Goal: Task Accomplishment & Management: Complete application form

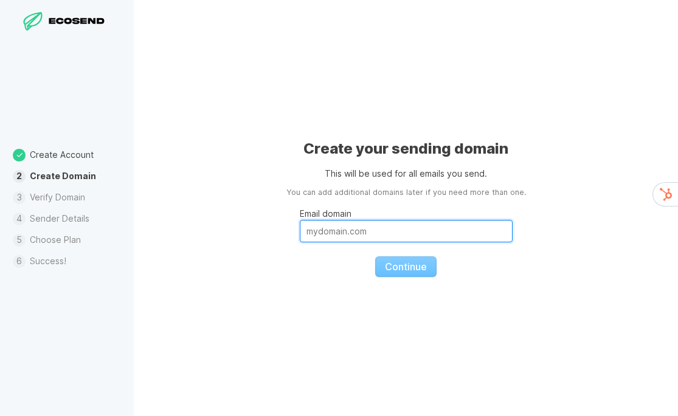
click at [326, 230] on input "Email domain" at bounding box center [406, 231] width 213 height 22
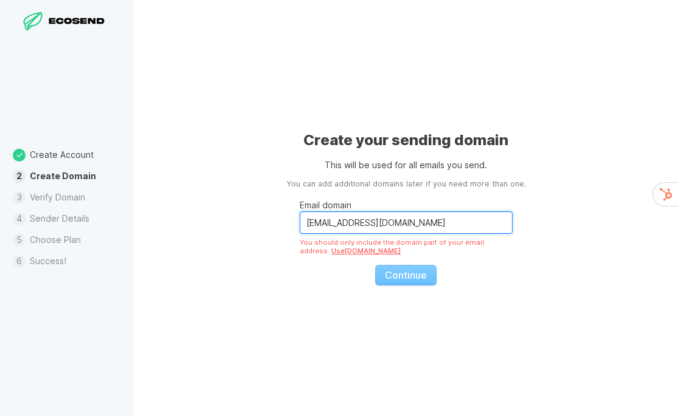
drag, startPoint x: 407, startPoint y: 222, endPoint x: 280, endPoint y: 215, distance: 127.9
click at [272, 219] on div "Create your sending domain This will be used for all emails you send. You can a…" at bounding box center [406, 208] width 544 height 416
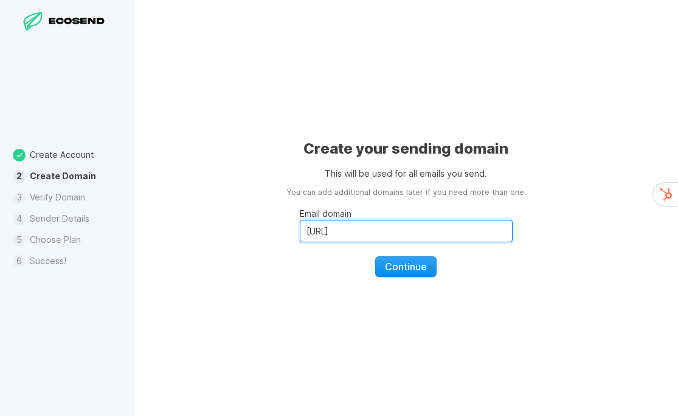
type input "[URL]"
click at [404, 267] on span "Continue" at bounding box center [406, 267] width 42 height 12
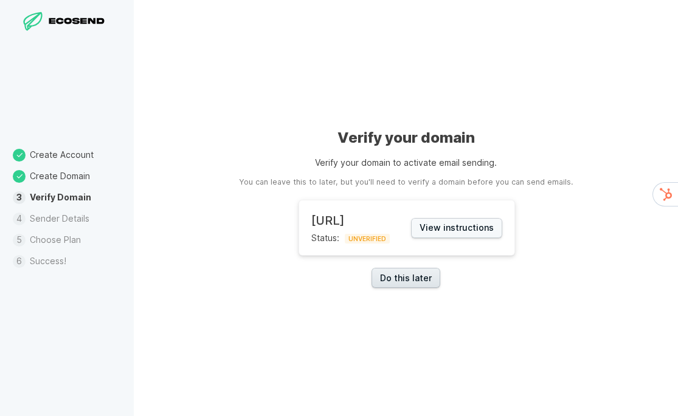
click at [405, 278] on link "Do this later" at bounding box center [405, 278] width 69 height 20
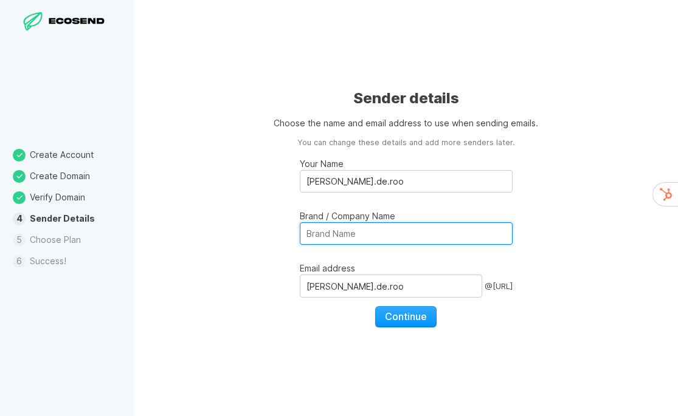
click at [333, 235] on input "Brand / Company Name" at bounding box center [406, 233] width 213 height 22
type input "[URL]"
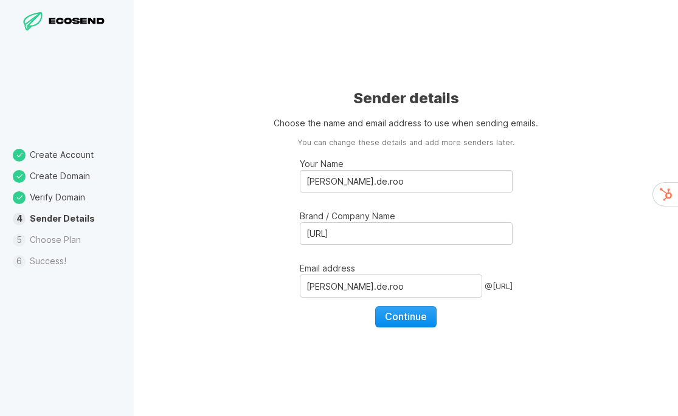
click at [409, 320] on span "Continue" at bounding box center [406, 317] width 42 height 12
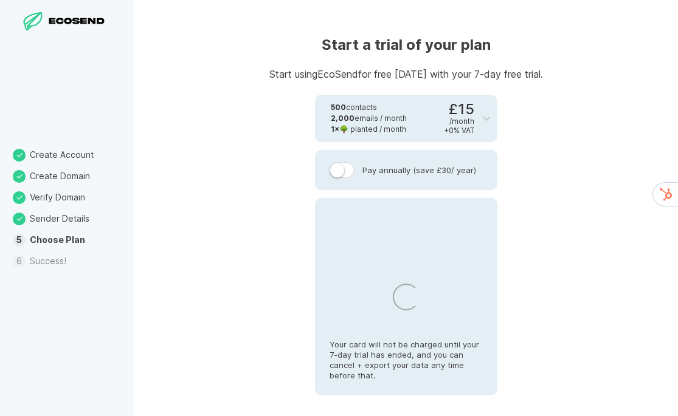
select select "NL"
